Goal: Information Seeking & Learning: Learn about a topic

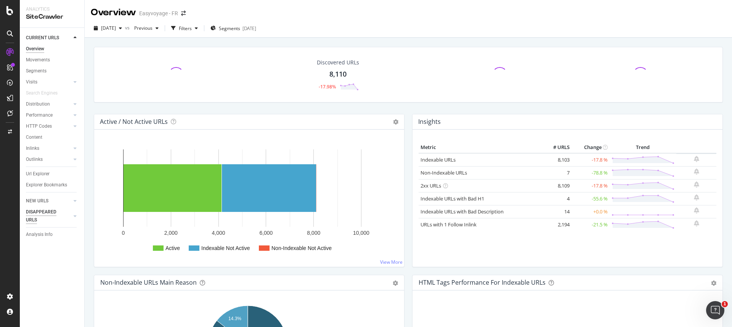
click at [41, 213] on div "DISAPPEARED URLS" at bounding box center [45, 216] width 39 height 16
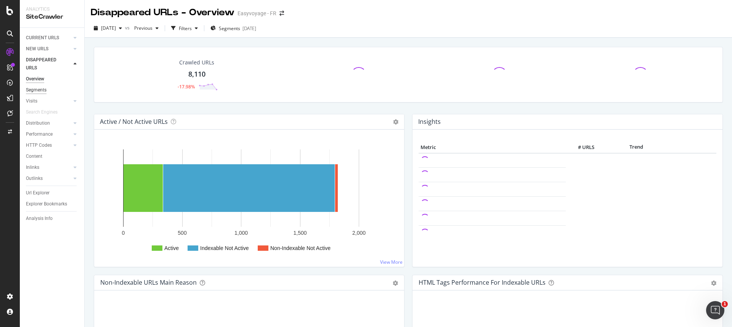
click at [43, 91] on div "Segments" at bounding box center [36, 90] width 21 height 8
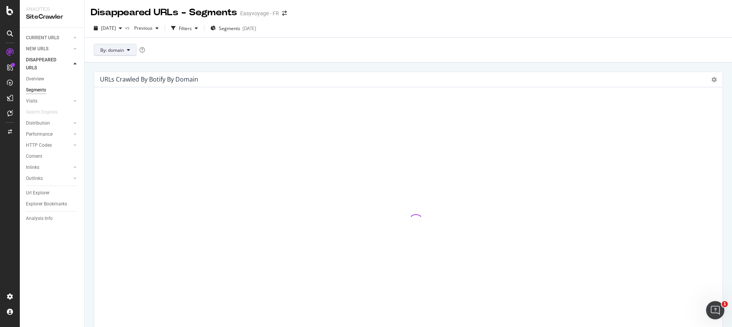
click at [129, 52] on button "By: domain" at bounding box center [115, 50] width 43 height 12
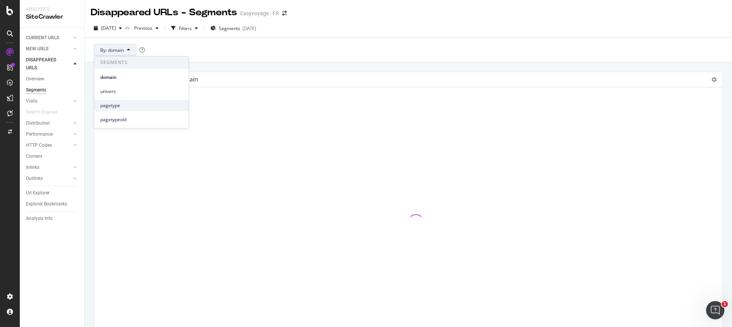
click at [127, 108] on span "pagetype" at bounding box center [141, 105] width 82 height 7
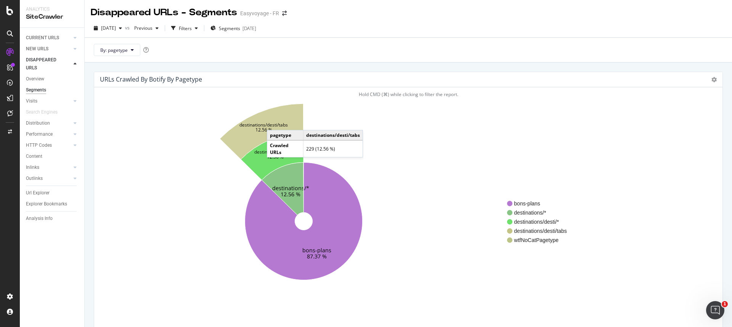
click at [275, 122] on text "destinations/desti/tabs" at bounding box center [263, 124] width 48 height 6
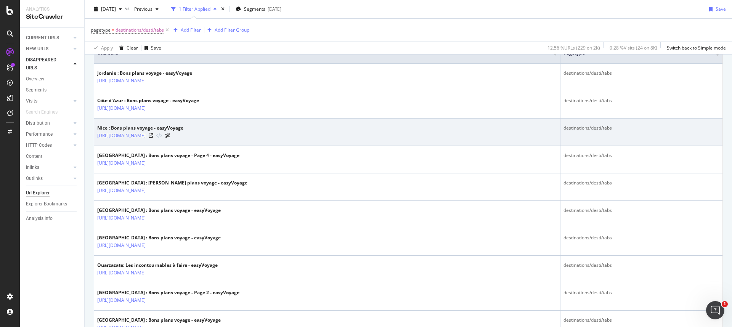
scroll to position [177, 0]
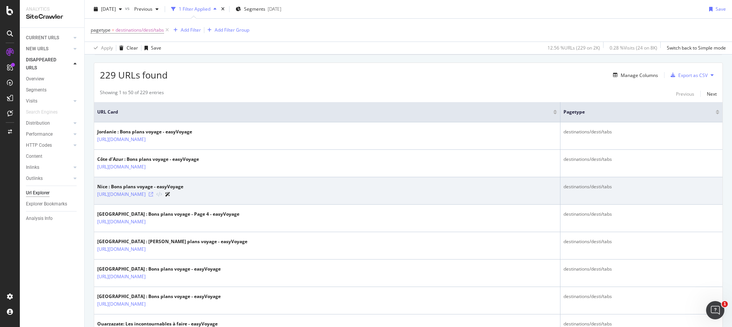
click at [153, 194] on icon at bounding box center [151, 194] width 5 height 5
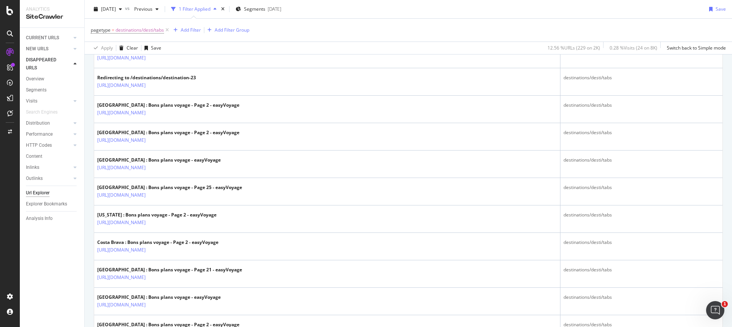
scroll to position [0, 0]
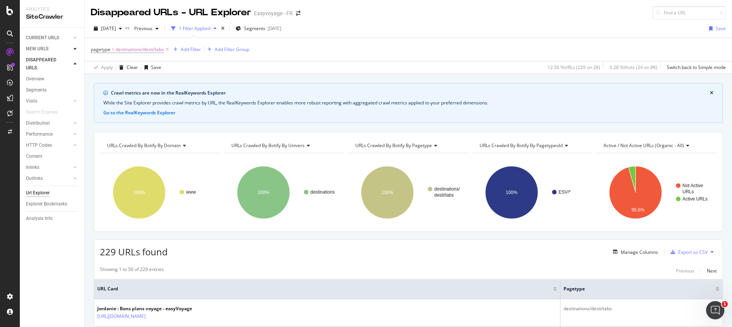
click at [73, 51] on div at bounding box center [75, 49] width 8 height 8
click at [43, 74] on div "Segments" at bounding box center [36, 71] width 21 height 8
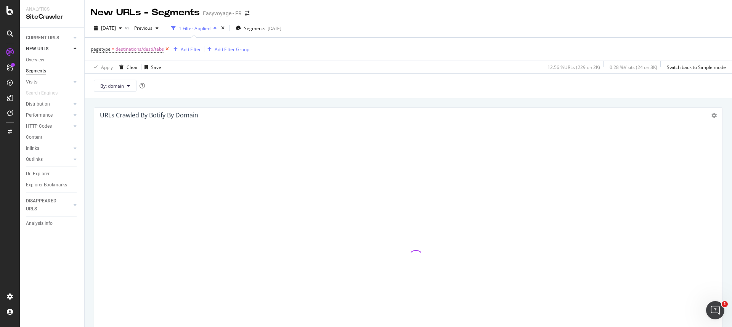
click at [169, 50] on icon at bounding box center [167, 49] width 6 height 8
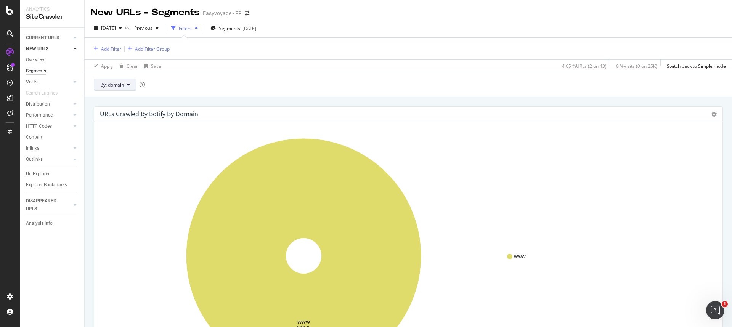
click at [122, 84] on span "By: domain" at bounding box center [112, 85] width 24 height 6
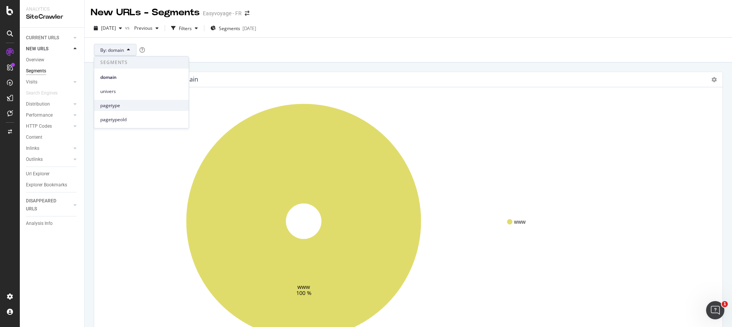
click at [117, 109] on div "pagetype" at bounding box center [141, 105] width 95 height 11
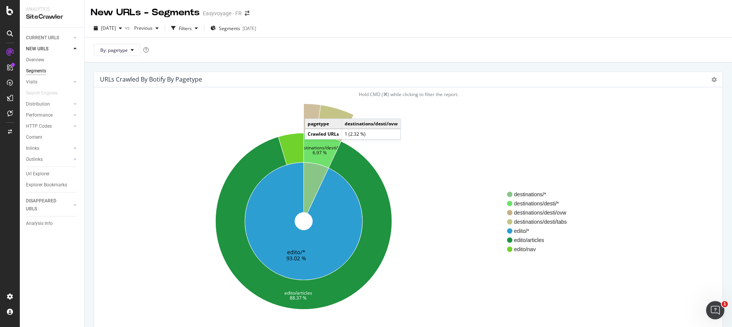
click at [312, 111] on icon at bounding box center [312, 119] width 17 height 31
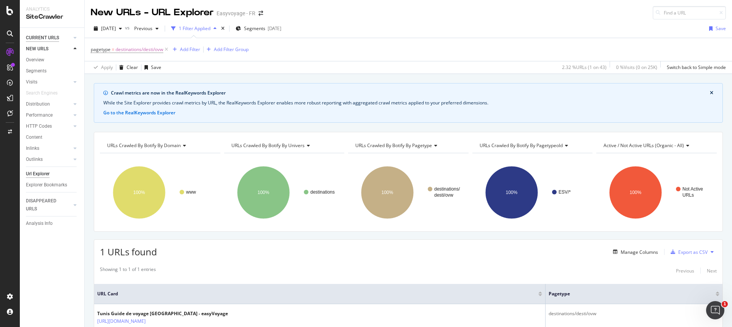
click at [43, 37] on div "CURRENT URLS" at bounding box center [42, 38] width 33 height 8
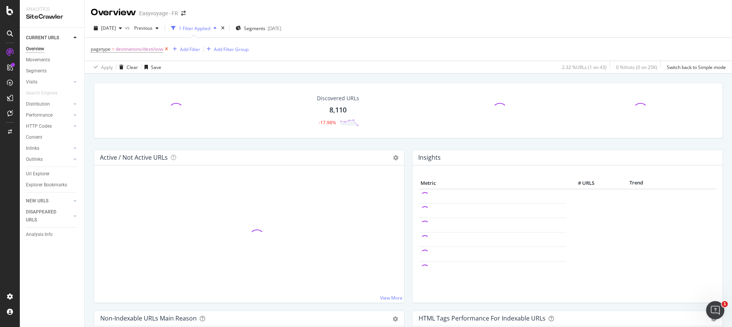
click at [166, 50] on icon at bounding box center [166, 49] width 6 height 8
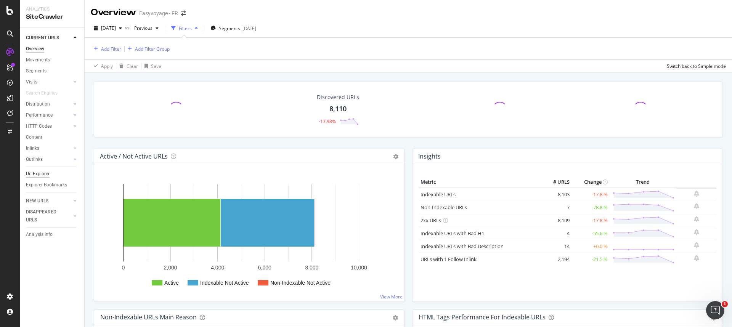
click at [45, 170] on div "Url Explorer" at bounding box center [38, 174] width 24 height 8
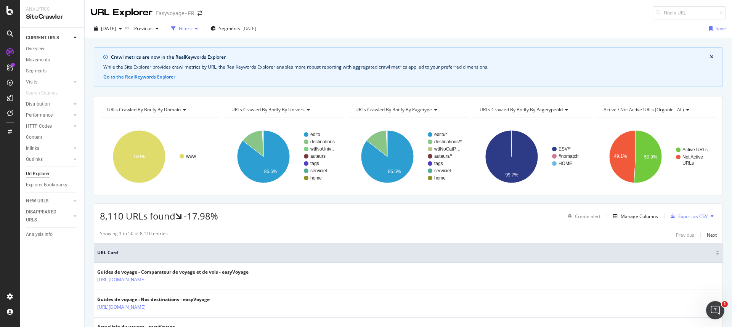
click at [192, 27] on div "Filters" at bounding box center [185, 28] width 13 height 6
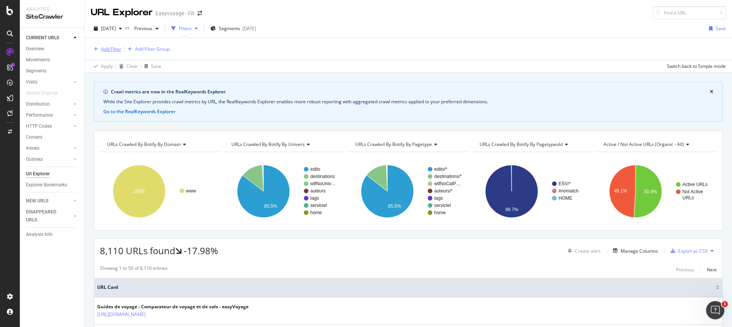
click at [117, 50] on div "Add Filter" at bounding box center [111, 49] width 20 height 6
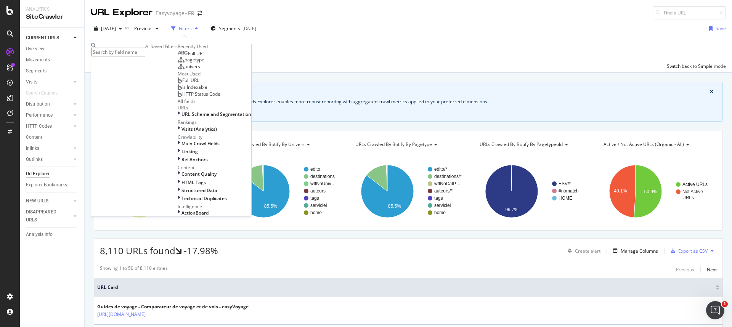
click at [390, 49] on div "Add Filter Add Filter Group" at bounding box center [408, 49] width 635 height 22
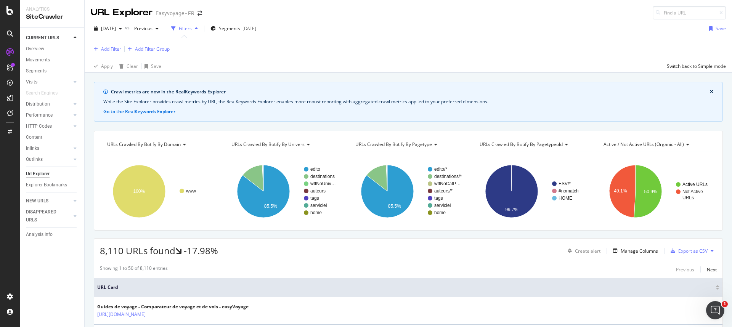
click at [279, 144] on span "URLs Crawled By Botify By univers" at bounding box center [267, 144] width 73 height 6
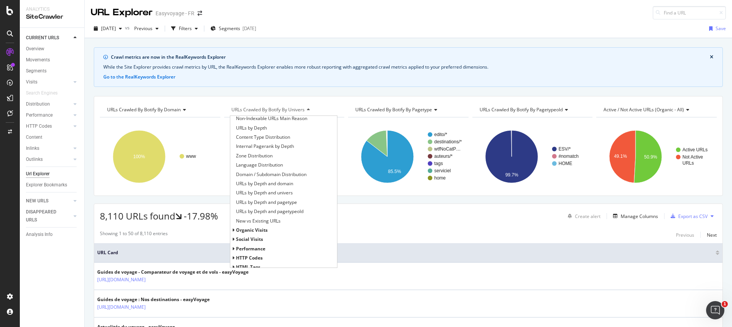
scroll to position [108, 0]
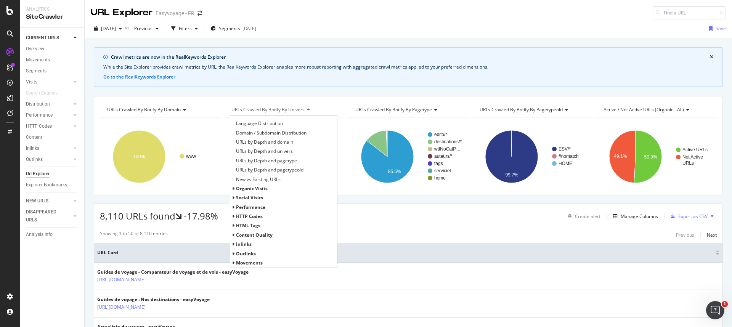
click at [249, 215] on span "HTTP Codes" at bounding box center [249, 216] width 27 height 6
click at [253, 223] on span "HTTP Status Codes Distribution" at bounding box center [269, 226] width 66 height 8
